Goal: Task Accomplishment & Management: Manage account settings

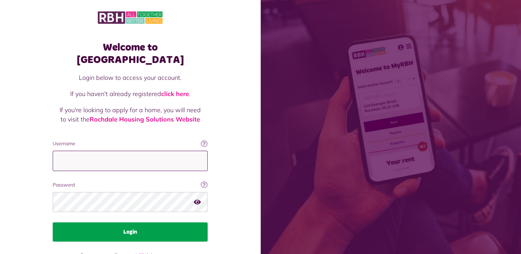
type input "**********"
click at [128, 223] on button "Login" at bounding box center [130, 232] width 155 height 19
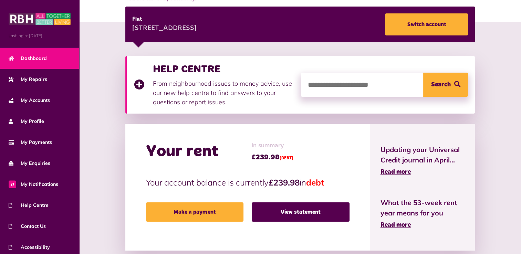
scroll to position [96, 0]
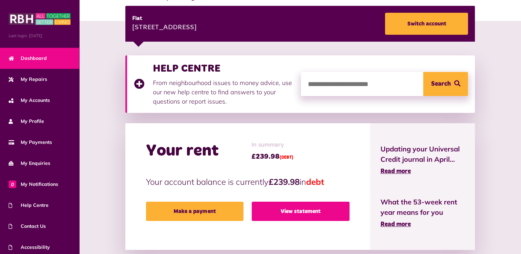
click at [296, 213] on link "View statement" at bounding box center [301, 211] width 98 height 19
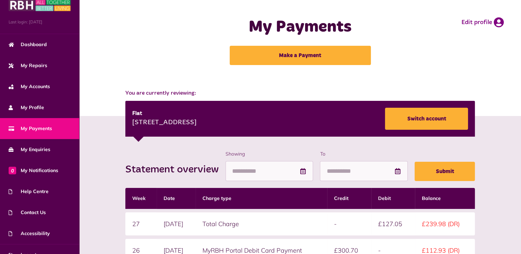
scroll to position [24, 0]
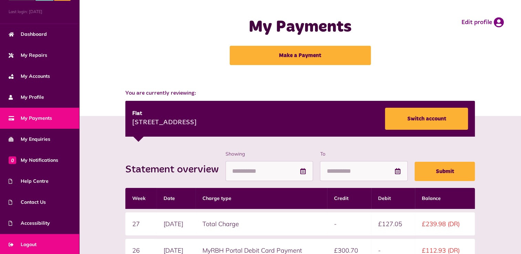
click at [32, 243] on span "Logout" at bounding box center [23, 244] width 28 height 7
